Goal: Download file/media

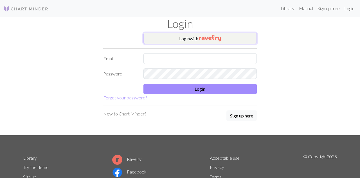
click at [233, 36] on button "Login with" at bounding box center [200, 38] width 114 height 11
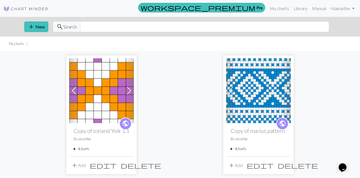
click at [109, 128] on h2 "Copy of Iceland Yolk 1.1" at bounding box center [102, 130] width 56 height 6
click at [123, 99] on img at bounding box center [101, 90] width 65 height 65
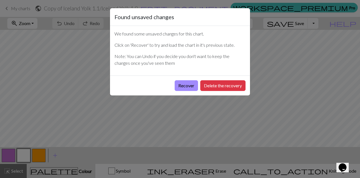
click at [188, 83] on button "Recover" at bounding box center [186, 85] width 23 height 11
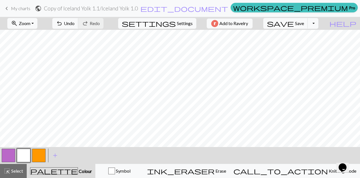
click at [37, 21] on button "zoom_in Zoom Zoom" at bounding box center [22, 23] width 30 height 11
click at [34, 57] on button "Fit height" at bounding box center [30, 53] width 44 height 9
click at [14, 156] on button "button" at bounding box center [8, 154] width 13 height 13
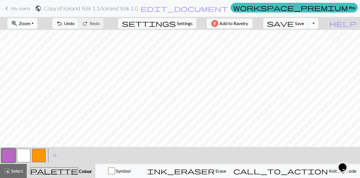
click at [39, 160] on button "button" at bounding box center [38, 154] width 13 height 13
click at [5, 152] on button "button" at bounding box center [8, 154] width 13 height 13
click at [75, 22] on span "Undo" at bounding box center [69, 23] width 11 height 5
click at [78, 18] on button "undo Undo Undo" at bounding box center [65, 23] width 26 height 11
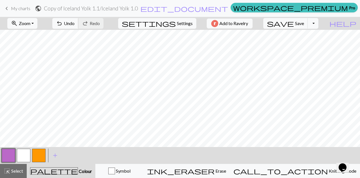
click at [75, 26] on span "Undo" at bounding box center [69, 23] width 11 height 5
click at [304, 23] on span "Save" at bounding box center [299, 23] width 9 height 5
click at [318, 24] on button "Toggle Dropdown" at bounding box center [313, 23] width 11 height 11
click at [316, 43] on button "save_alt Download" at bounding box center [271, 44] width 93 height 9
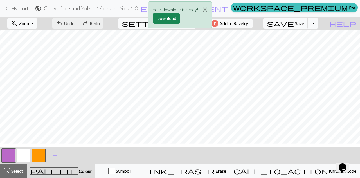
scroll to position [38, 0]
click at [174, 17] on button "Download" at bounding box center [166, 18] width 27 height 11
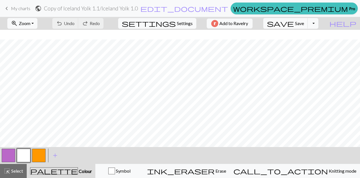
scroll to position [198, 0]
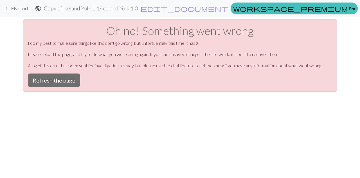
click at [61, 78] on button "Refresh the page" at bounding box center [54, 79] width 52 height 13
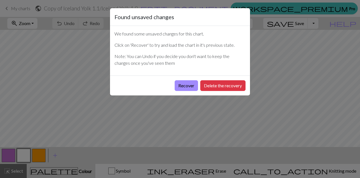
click at [189, 84] on button "Recover" at bounding box center [186, 85] width 23 height 11
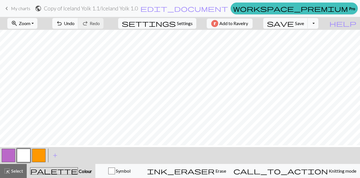
scroll to position [7, 0]
click at [24, 157] on button "button" at bounding box center [23, 154] width 13 height 13
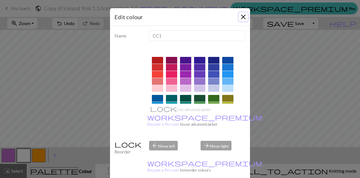
click at [246, 15] on button "Close" at bounding box center [243, 16] width 9 height 9
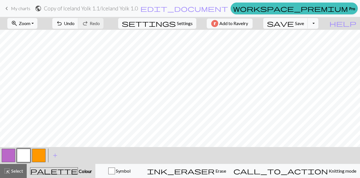
click at [11, 153] on button "button" at bounding box center [8, 154] width 13 height 13
click at [23, 154] on button "button" at bounding box center [23, 154] width 13 height 13
click at [10, 155] on button "button" at bounding box center [8, 154] width 13 height 13
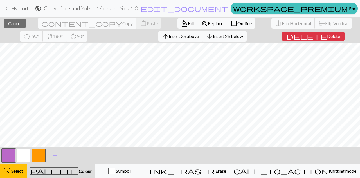
click at [12, 171] on span "Select" at bounding box center [16, 170] width 13 height 5
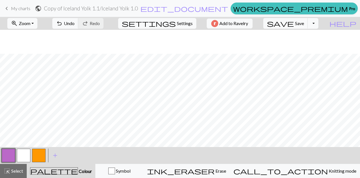
scroll to position [108, 0]
click at [28, 155] on button "button" at bounding box center [23, 154] width 13 height 13
click at [304, 24] on span "Save" at bounding box center [299, 23] width 9 height 5
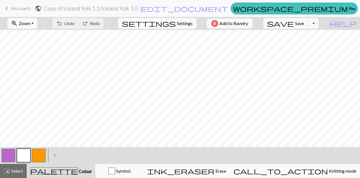
click at [38, 161] on button "button" at bounding box center [38, 154] width 13 height 13
click at [25, 152] on button "button" at bounding box center [23, 154] width 13 height 13
click at [41, 154] on button "button" at bounding box center [38, 154] width 13 height 13
click at [304, 24] on span "Save" at bounding box center [299, 23] width 9 height 5
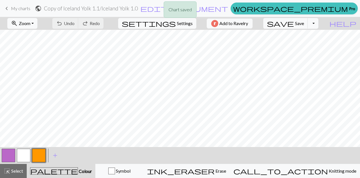
click at [318, 25] on button "Toggle Dropdown" at bounding box center [313, 23] width 11 height 11
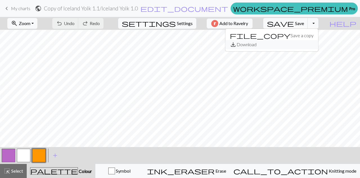
click at [315, 46] on button "save_alt Download" at bounding box center [271, 44] width 93 height 9
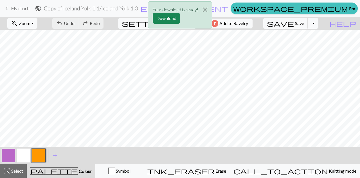
click at [168, 17] on button "Download" at bounding box center [166, 18] width 27 height 11
